Goal: Task Accomplishment & Management: Manage account settings

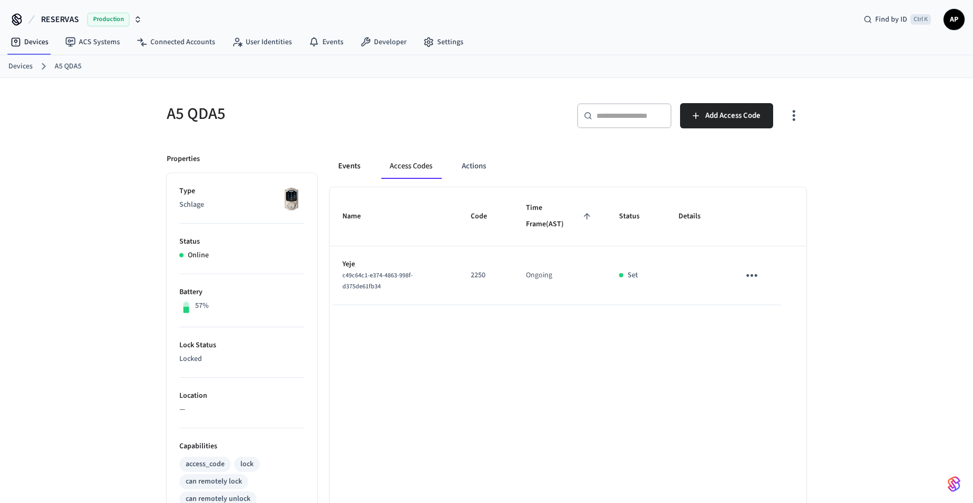
click at [358, 168] on button "Events" at bounding box center [349, 166] width 39 height 25
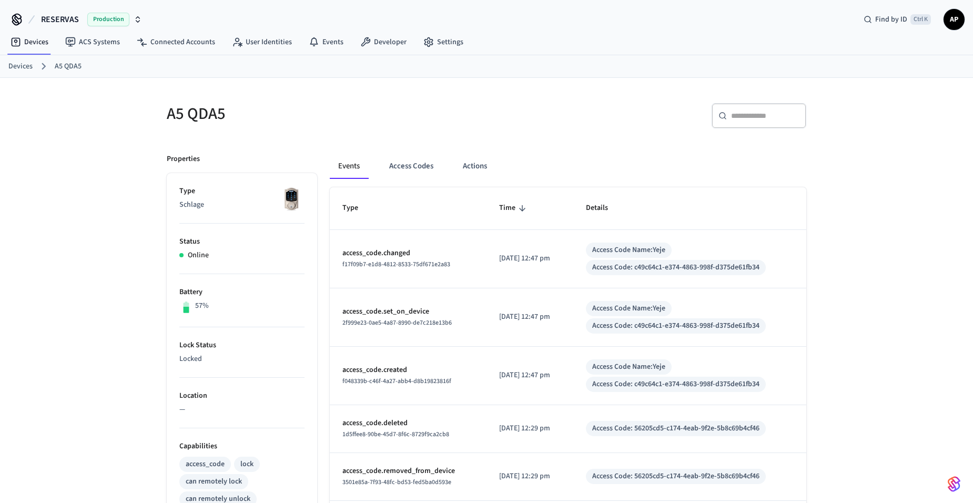
click at [19, 64] on link "Devices" at bounding box center [20, 66] width 24 height 11
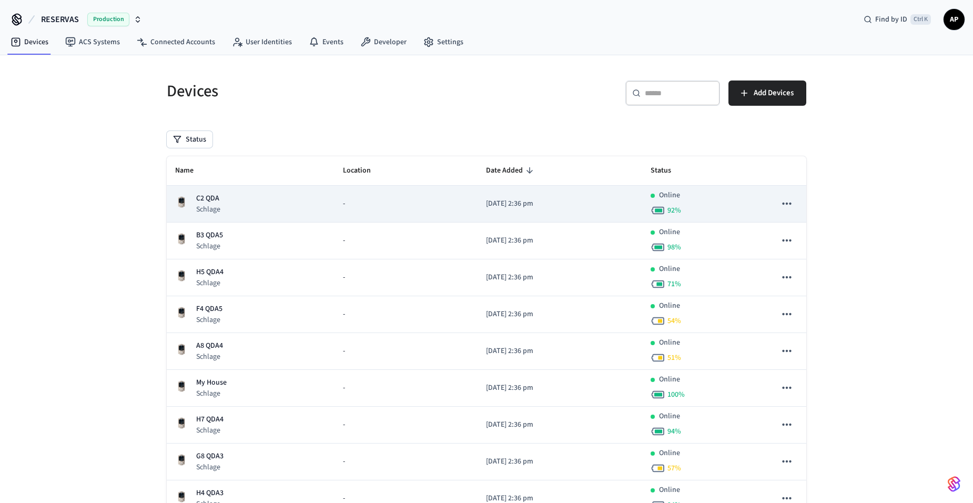
click at [229, 203] on div "C2 QDA Schlage" at bounding box center [250, 204] width 151 height 22
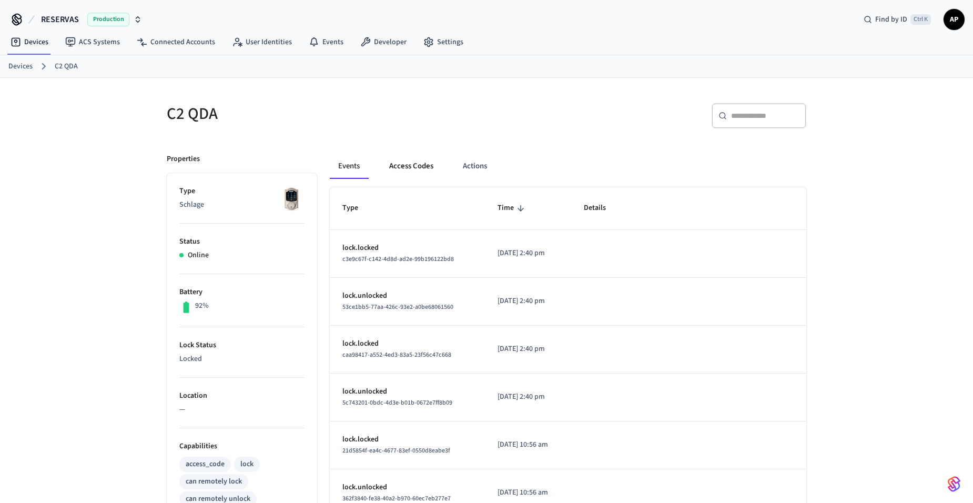
click at [415, 170] on button "Access Codes" at bounding box center [411, 166] width 61 height 25
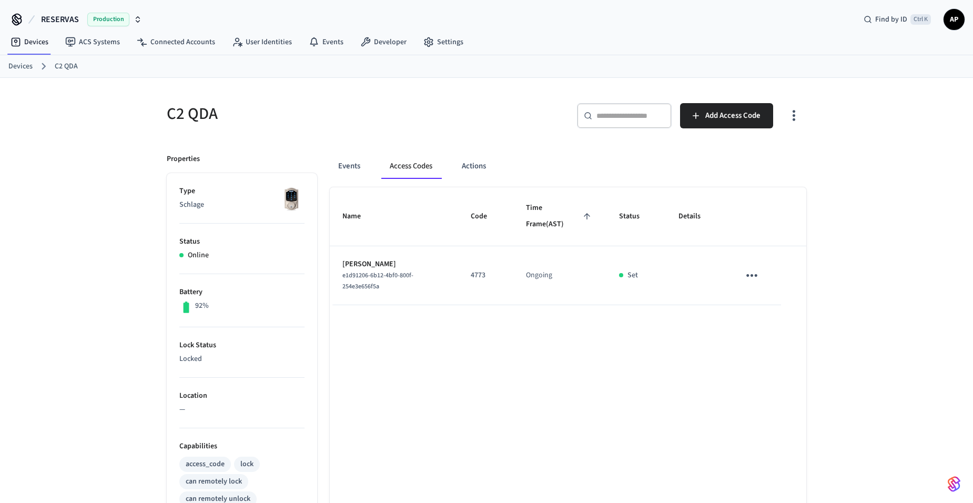
click at [21, 65] on link "Devices" at bounding box center [20, 66] width 24 height 11
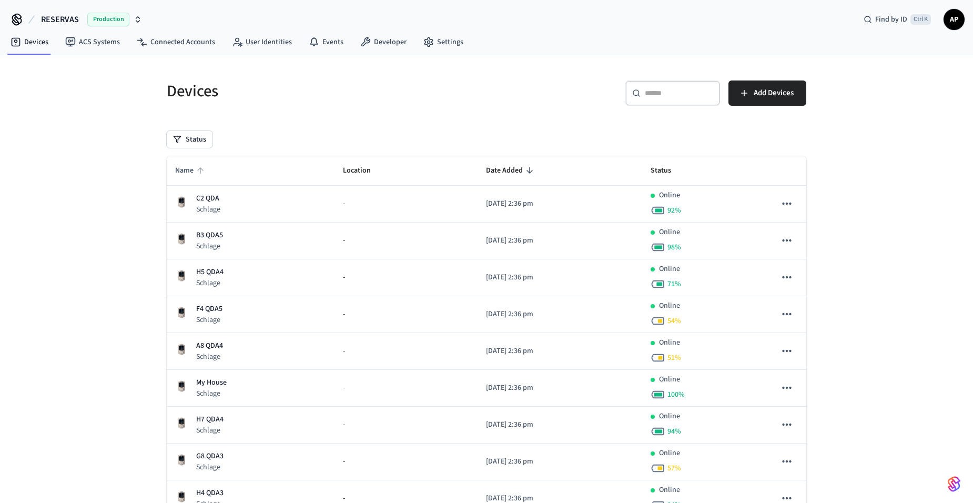
click at [183, 176] on span "Name" at bounding box center [191, 171] width 32 height 16
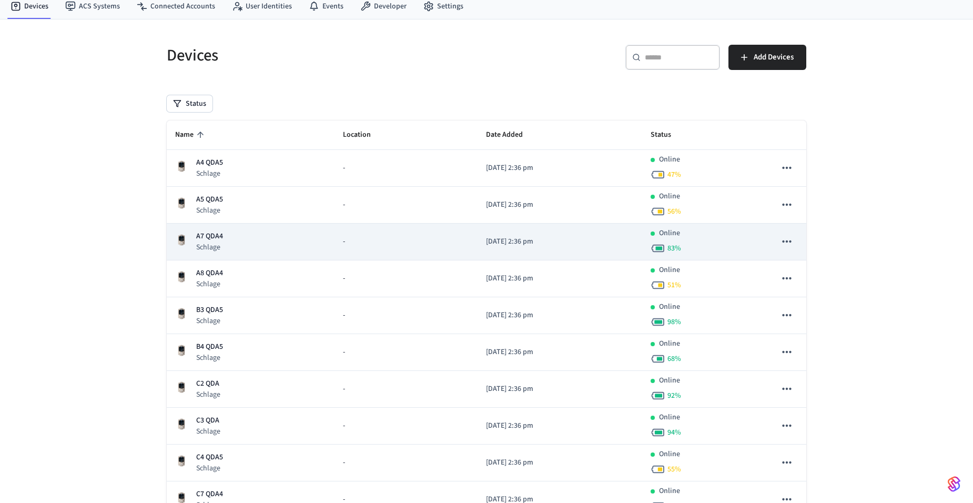
scroll to position [53, 0]
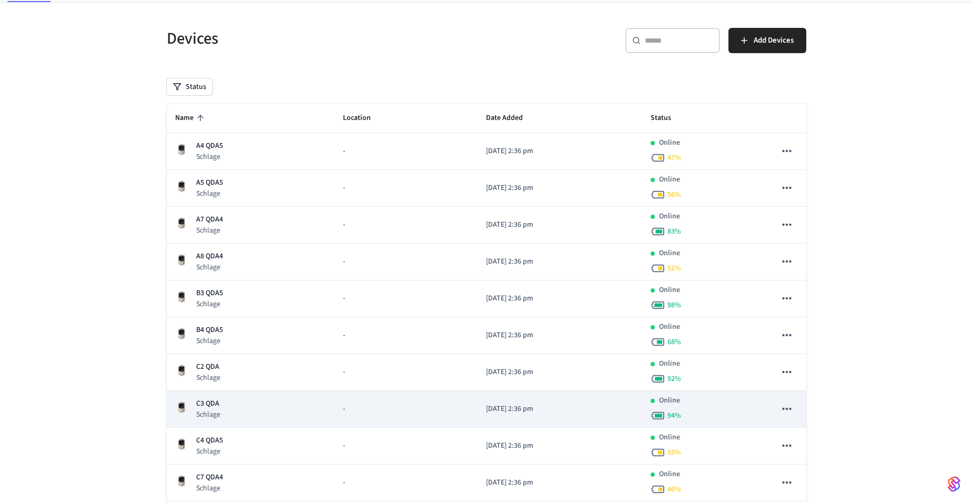
click at [233, 415] on div "C3 QDA Schlage" at bounding box center [250, 409] width 151 height 22
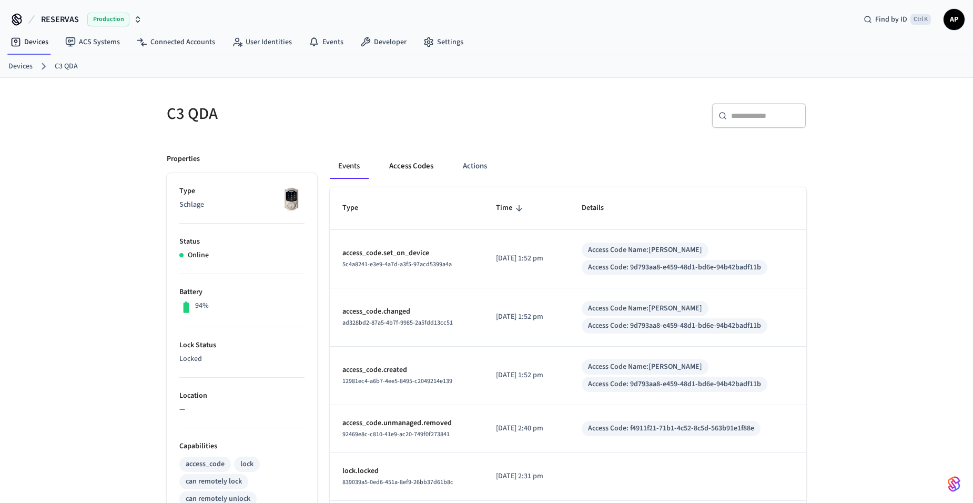
click at [409, 163] on button "Access Codes" at bounding box center [411, 166] width 61 height 25
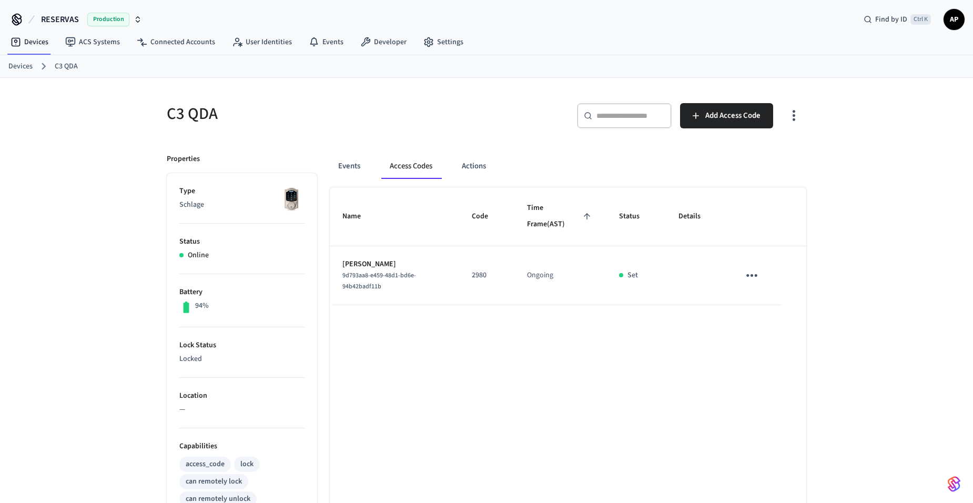
click at [24, 65] on link "Devices" at bounding box center [20, 66] width 24 height 11
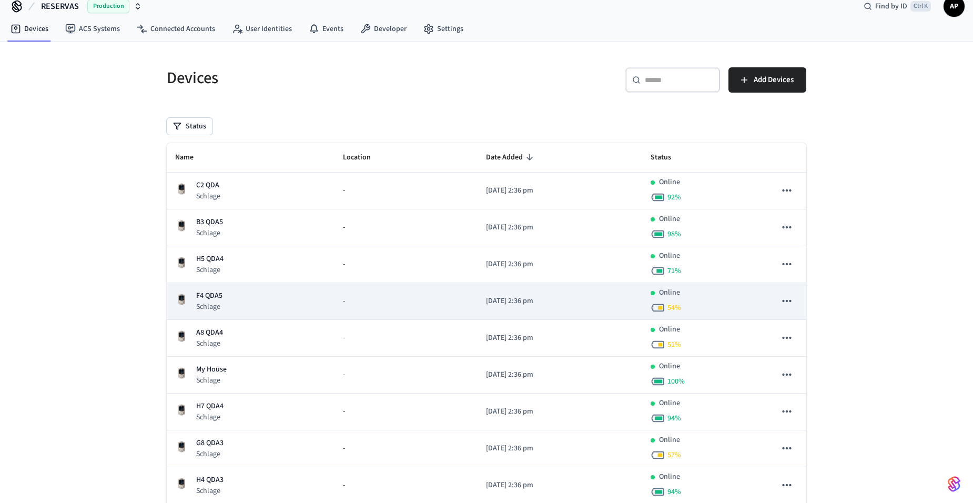
scroll to position [53, 0]
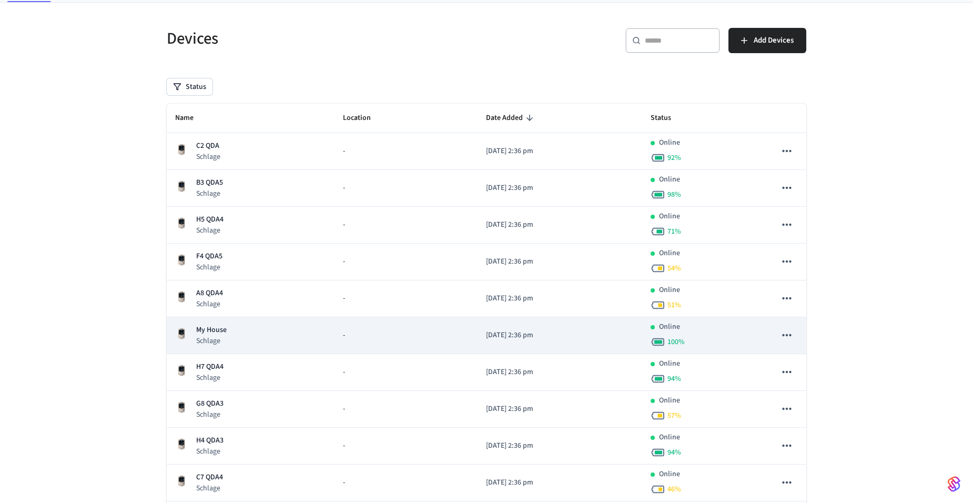
click at [243, 324] on td "My House Schlage" at bounding box center [251, 335] width 168 height 37
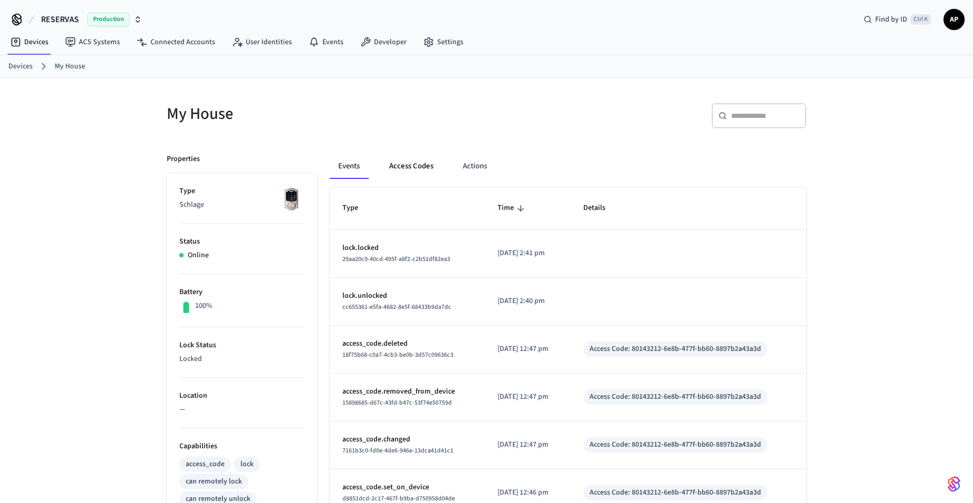
click at [409, 168] on button "Access Codes" at bounding box center [411, 166] width 61 height 25
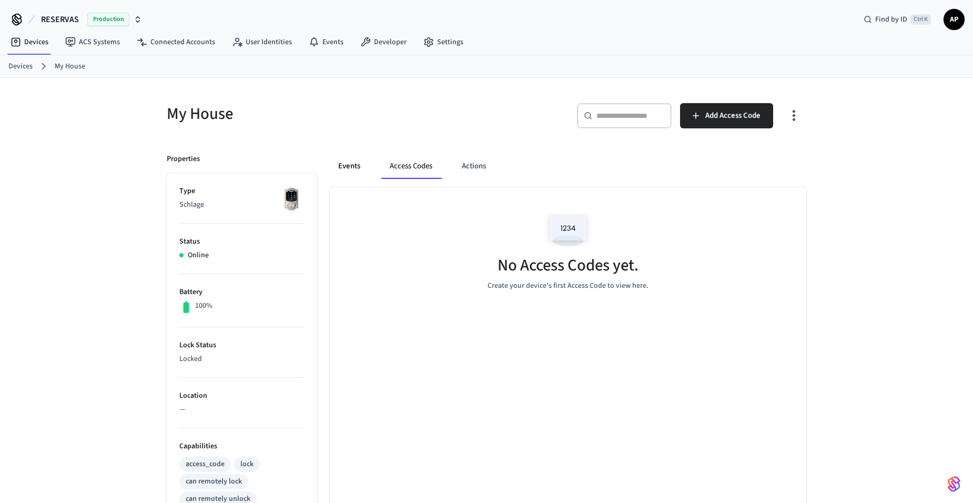
click at [351, 168] on button "Events" at bounding box center [349, 166] width 39 height 25
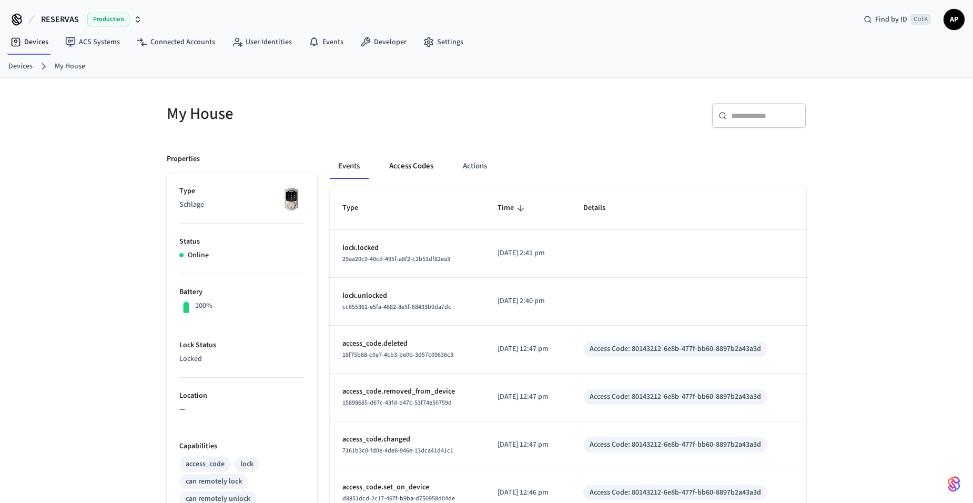
click at [419, 164] on button "Access Codes" at bounding box center [411, 166] width 61 height 25
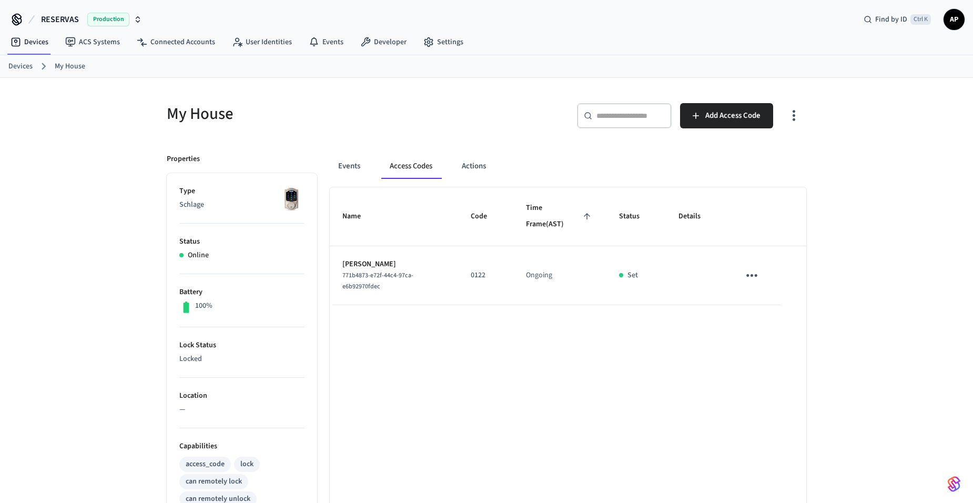
click at [749, 275] on icon "sticky table" at bounding box center [752, 275] width 11 height 3
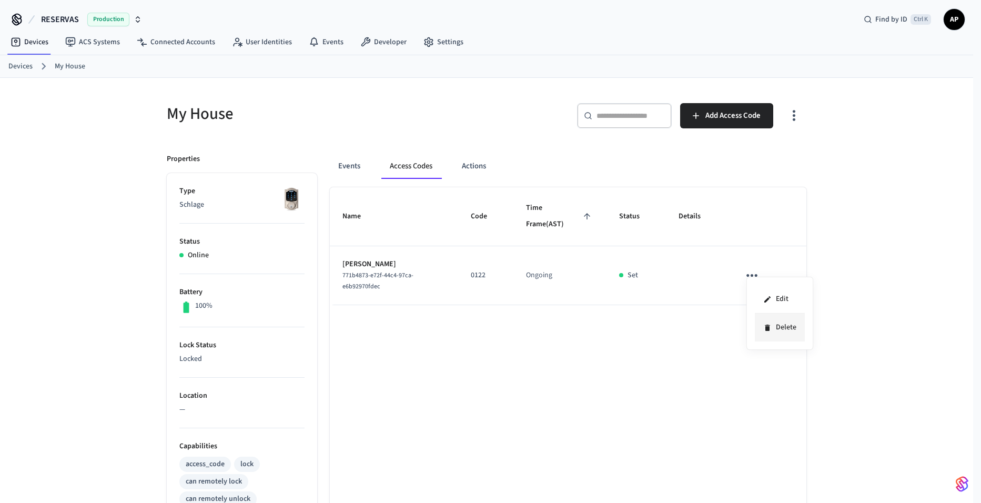
click at [772, 332] on li "Delete" at bounding box center [780, 328] width 50 height 28
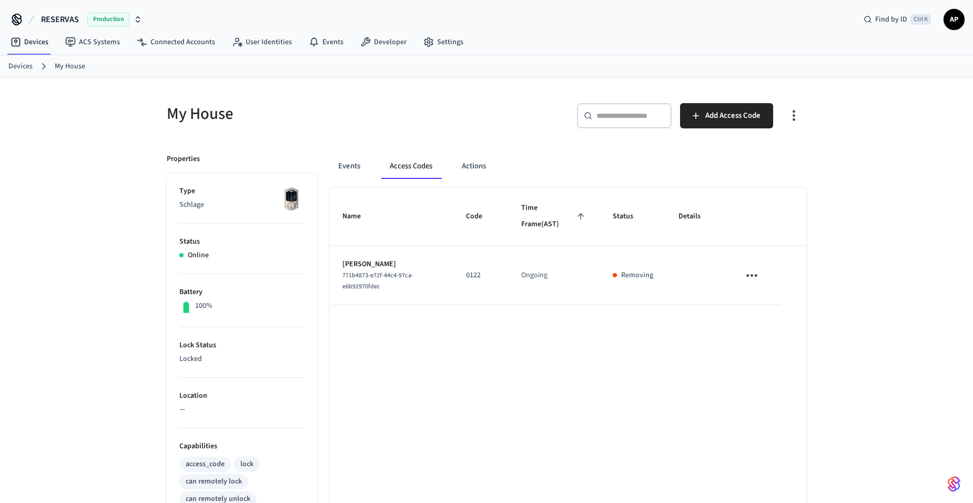
click at [23, 64] on link "Devices" at bounding box center [20, 66] width 24 height 11
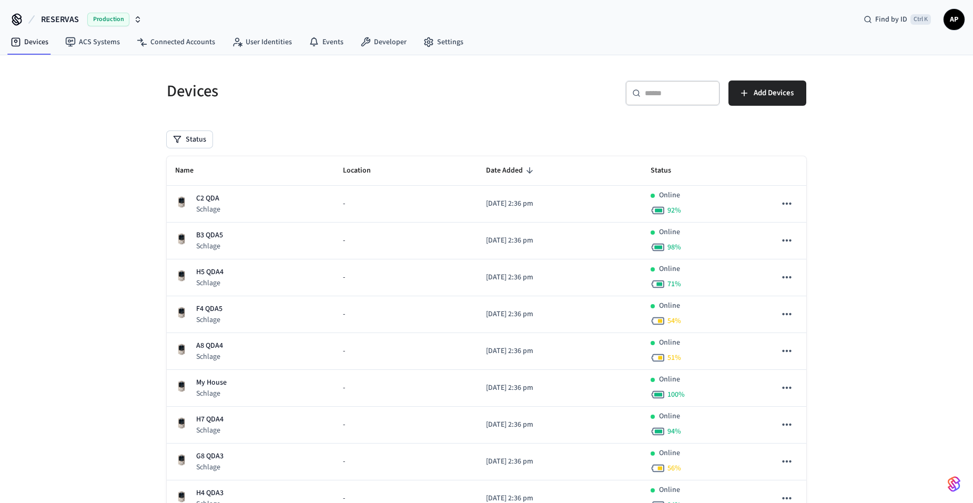
click at [963, 34] on div "Devices ACS Systems Connected Accounts User Identities Events Developer Settings" at bounding box center [486, 43] width 973 height 25
click at [956, 26] on span "AP" at bounding box center [954, 19] width 19 height 19
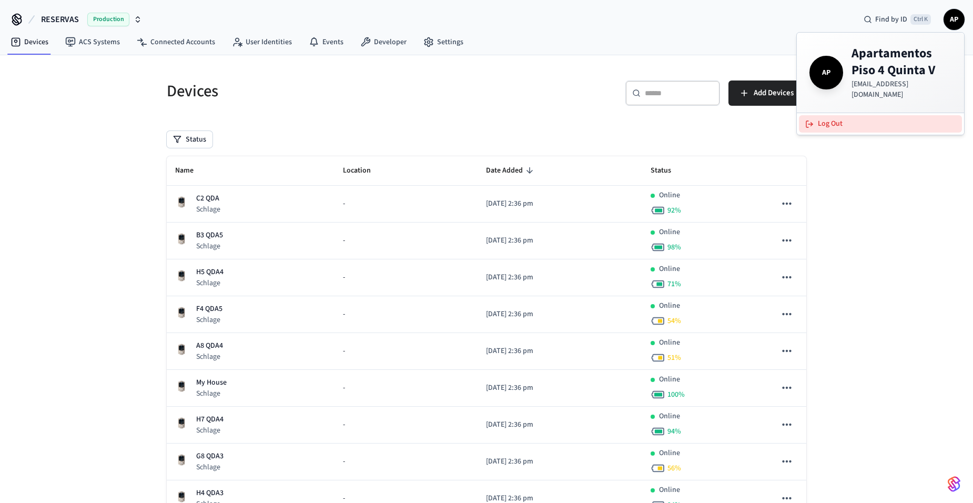
click at [900, 115] on button "Log Out" at bounding box center [880, 123] width 163 height 17
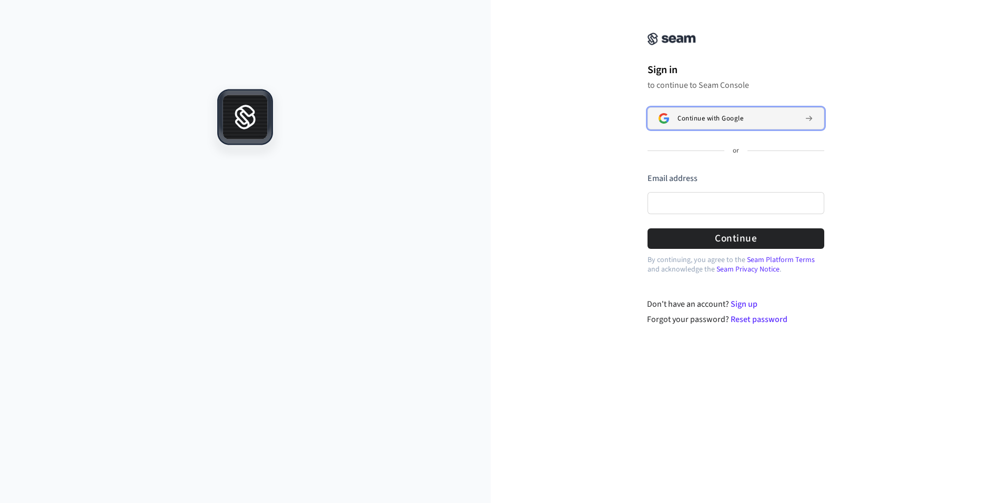
click at [700, 120] on span "Continue with Google" at bounding box center [711, 118] width 66 height 8
